Goal: Find contact information: Find contact information

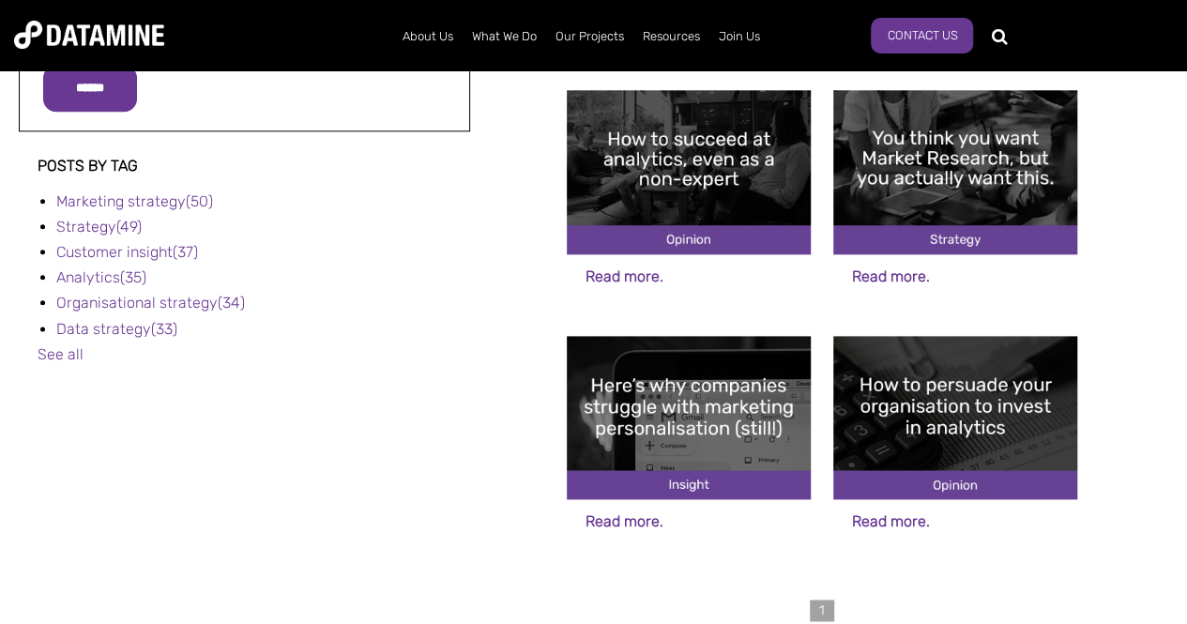
scroll to position [1126, 0]
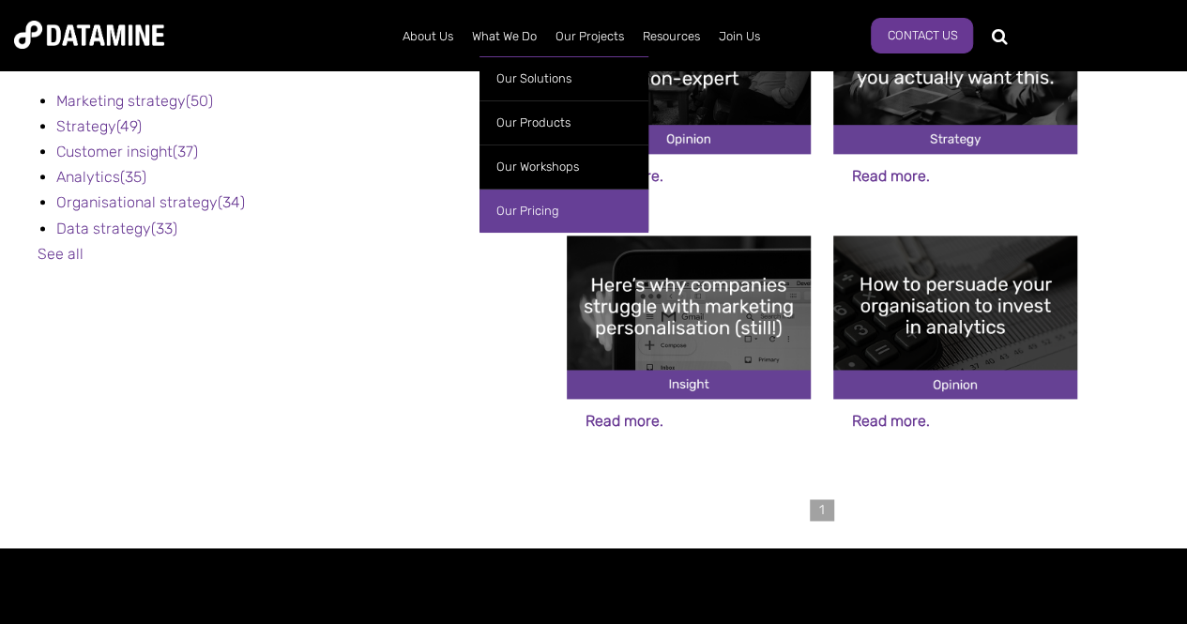
click at [508, 222] on link "Our Pricing" at bounding box center [564, 211] width 169 height 44
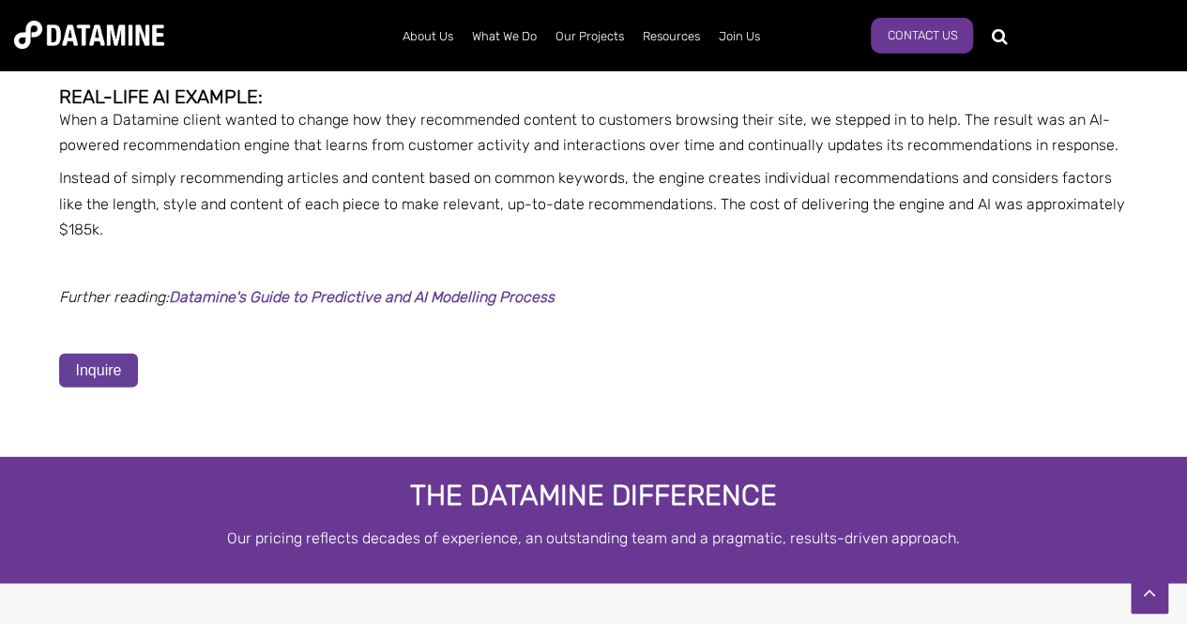
scroll to position [5818, 0]
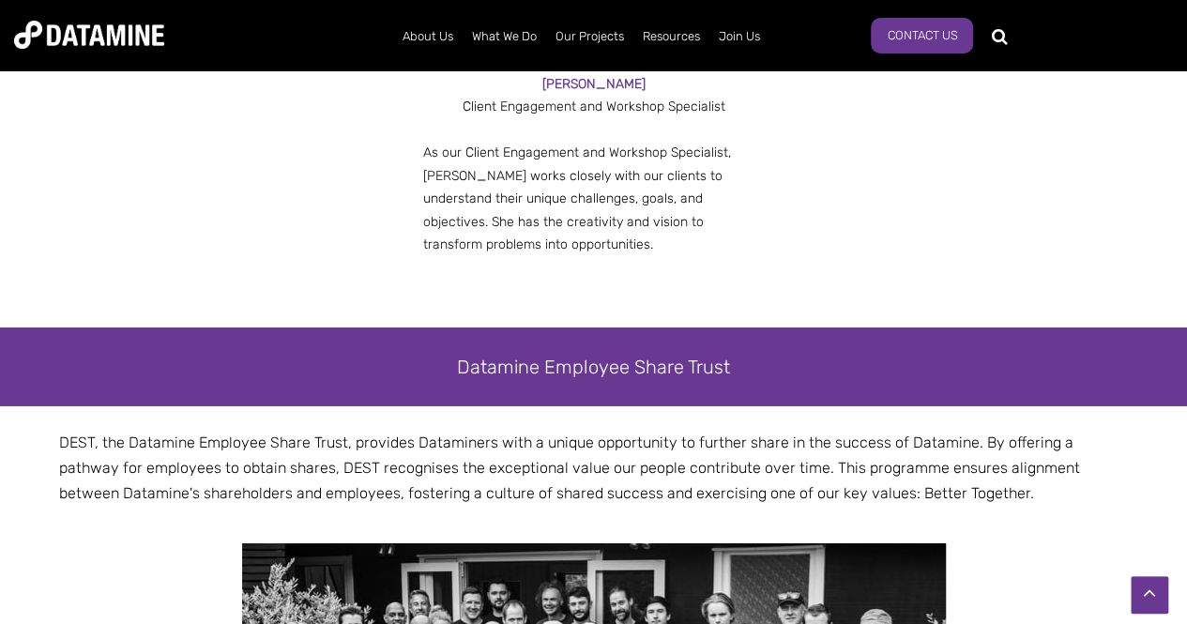
scroll to position [2815, 0]
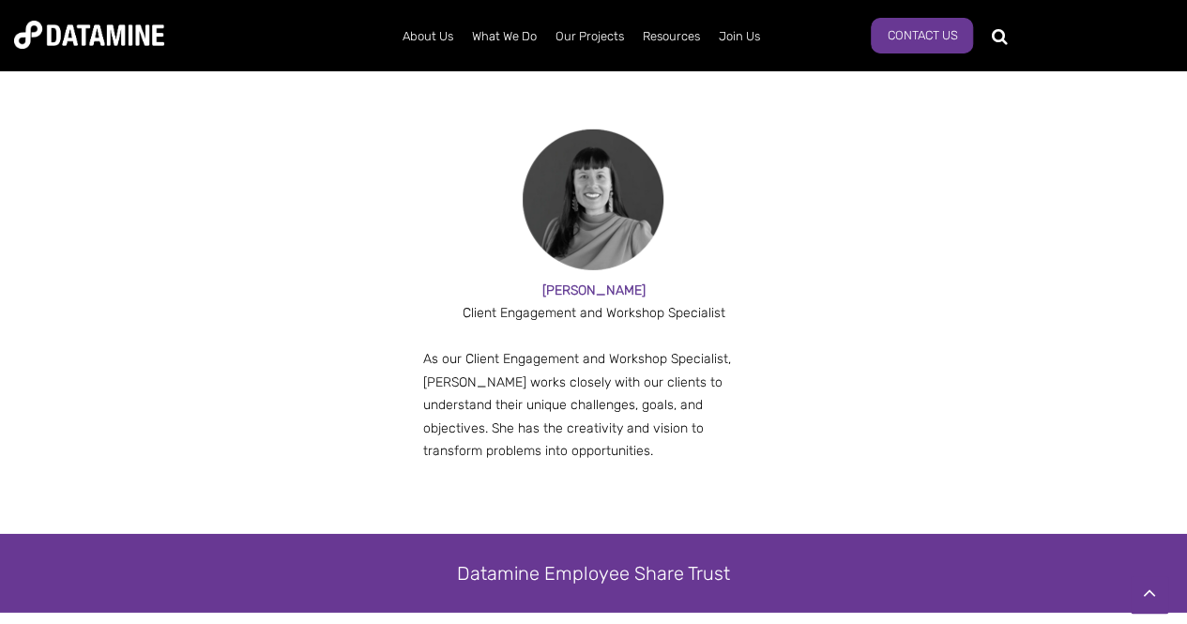
click at [1084, 269] on div "ROSIE A Client Engagement and Workshop Specialist As our Client Engagement and …" at bounding box center [594, 300] width 1070 height 406
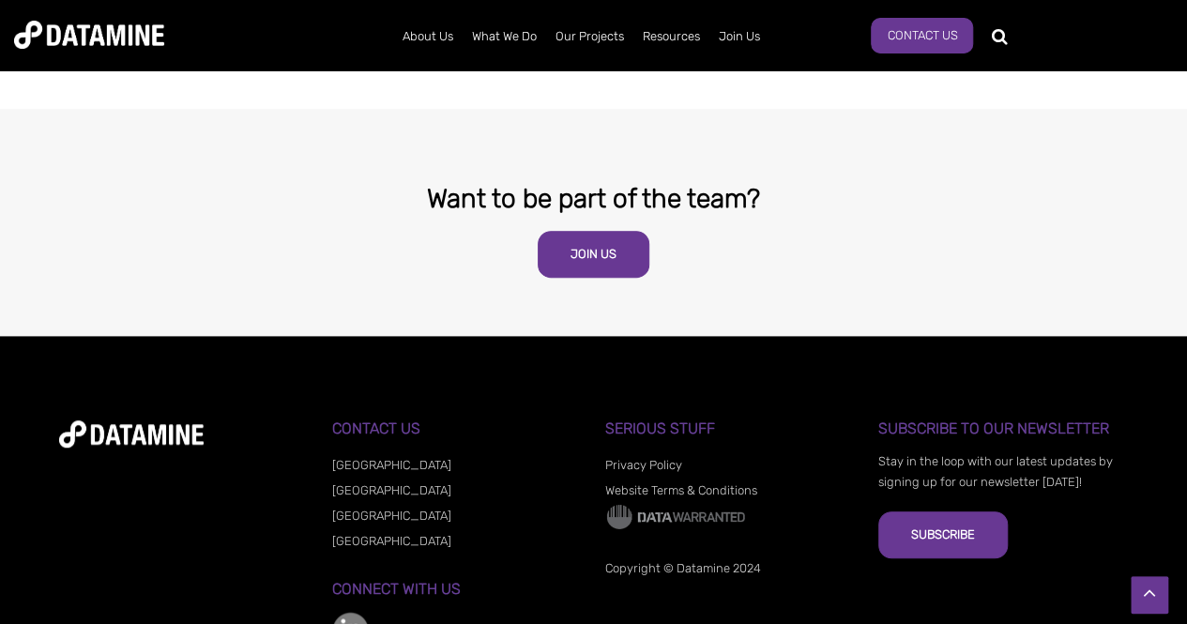
scroll to position [4071, 0]
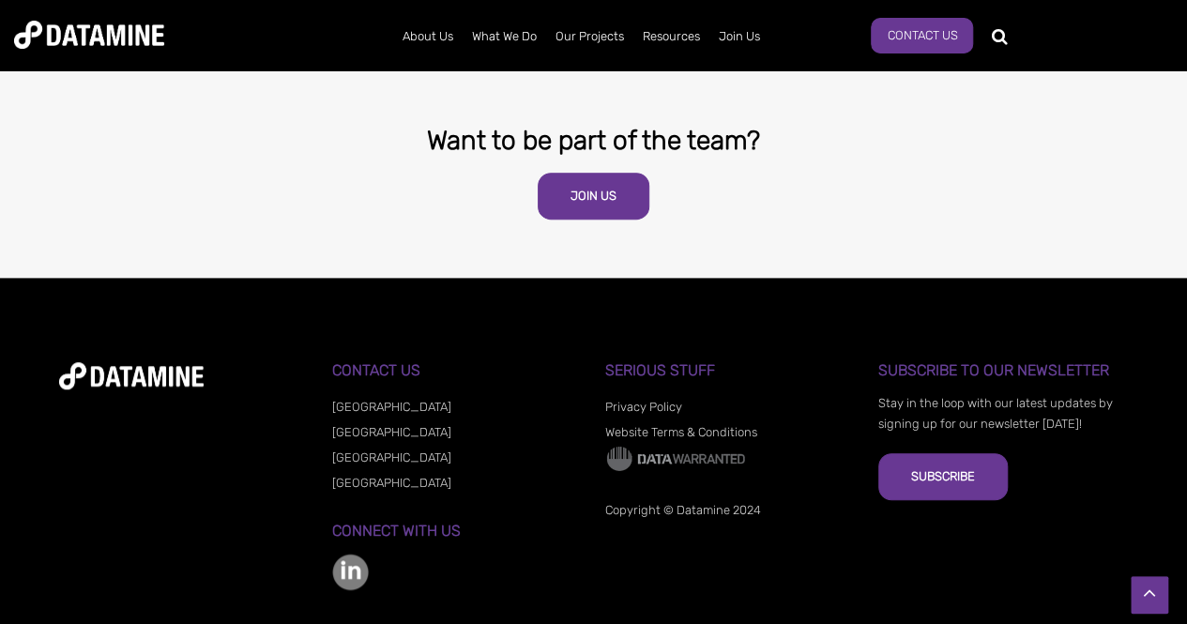
click at [343, 400] on link "[GEOGRAPHIC_DATA]" at bounding box center [391, 407] width 119 height 14
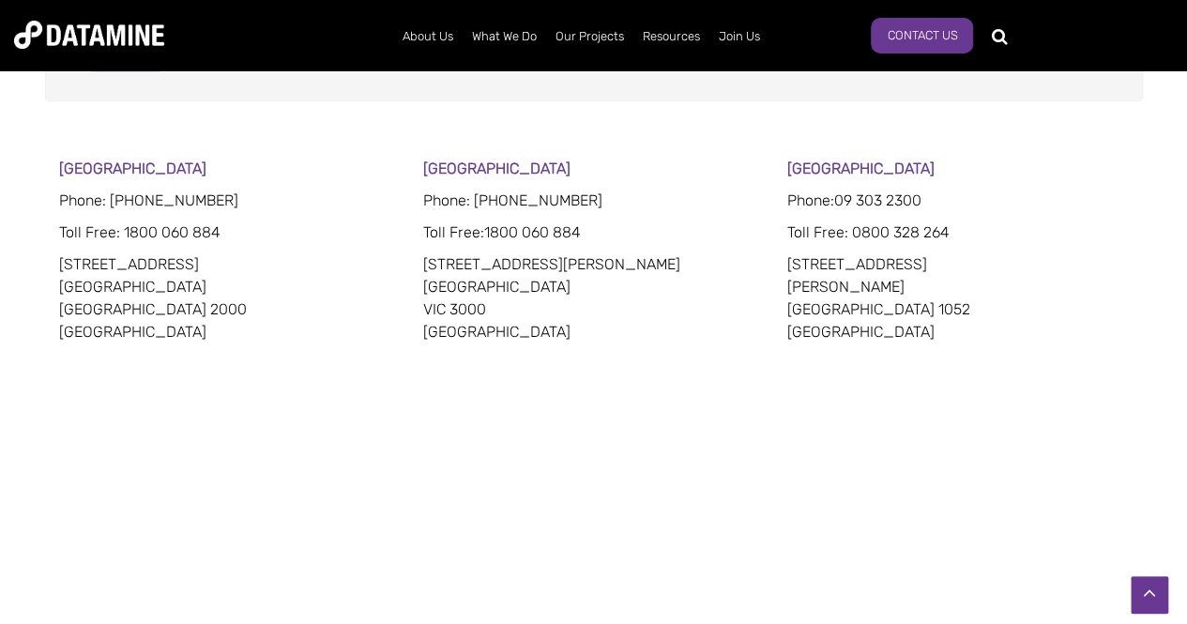
scroll to position [1126, 0]
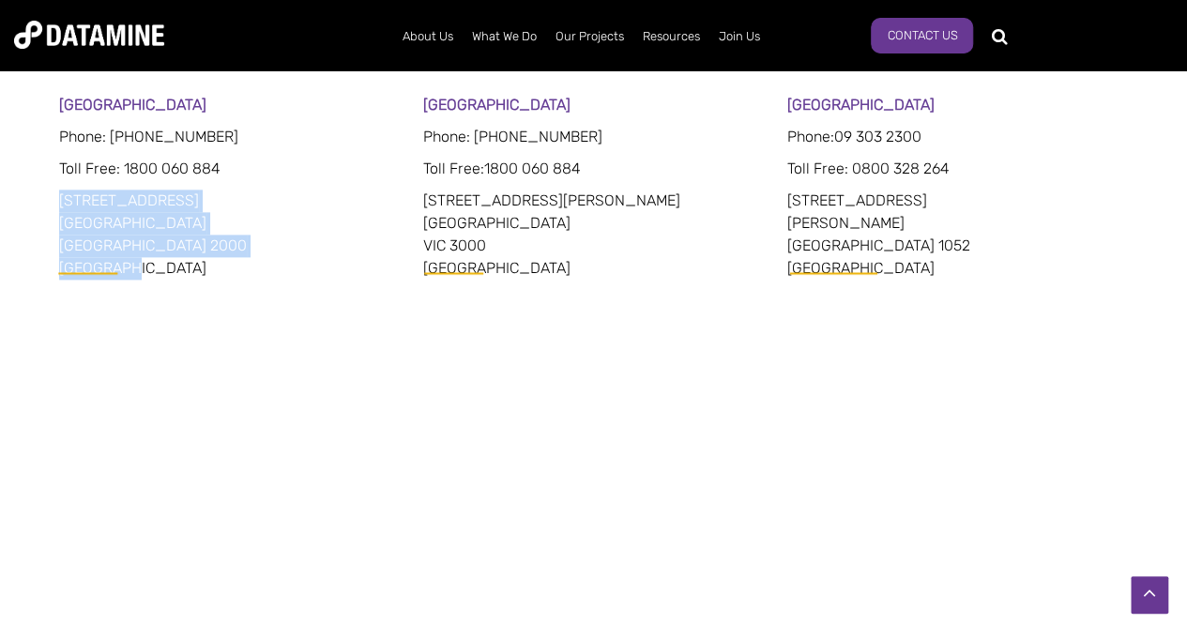
drag, startPoint x: 54, startPoint y: 190, endPoint x: 152, endPoint y: 255, distance: 117.1
click at [152, 255] on div "[GEOGRAPHIC_DATA] Phone: [PHONE_NUMBER] Toll Free : 1800 060 884 [STREET_ADDRES…" at bounding box center [594, 350] width 1098 height 513
